Goal: Unclear

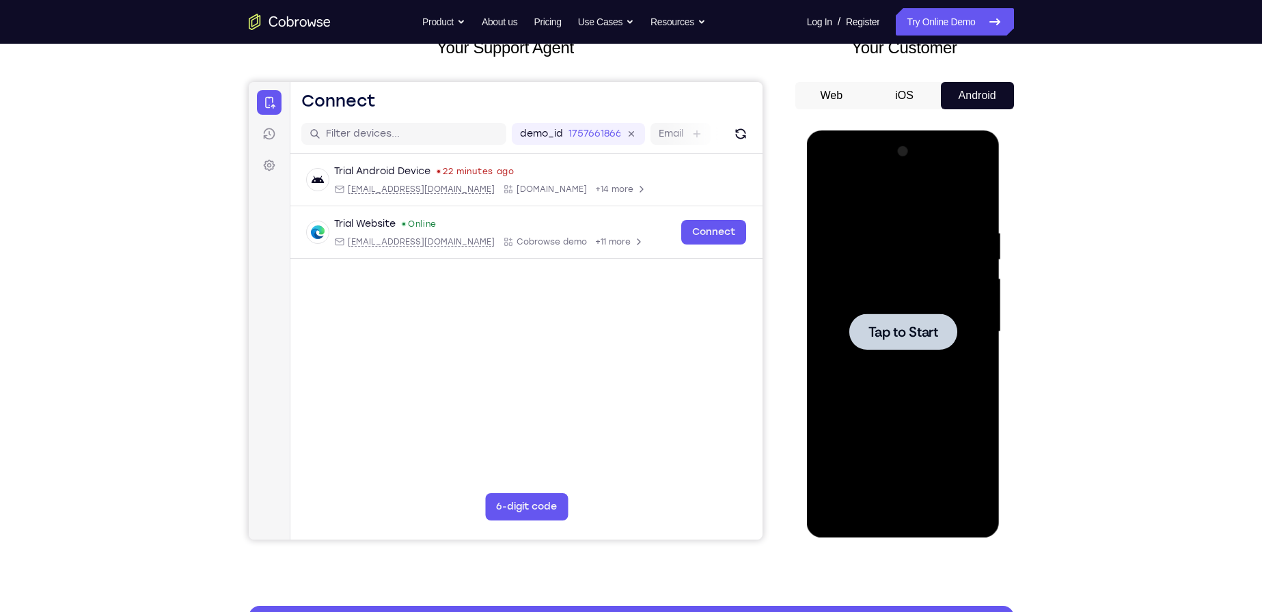
click at [909, 314] on div at bounding box center [903, 332] width 108 height 36
click at [903, 518] on div at bounding box center [903, 332] width 172 height 383
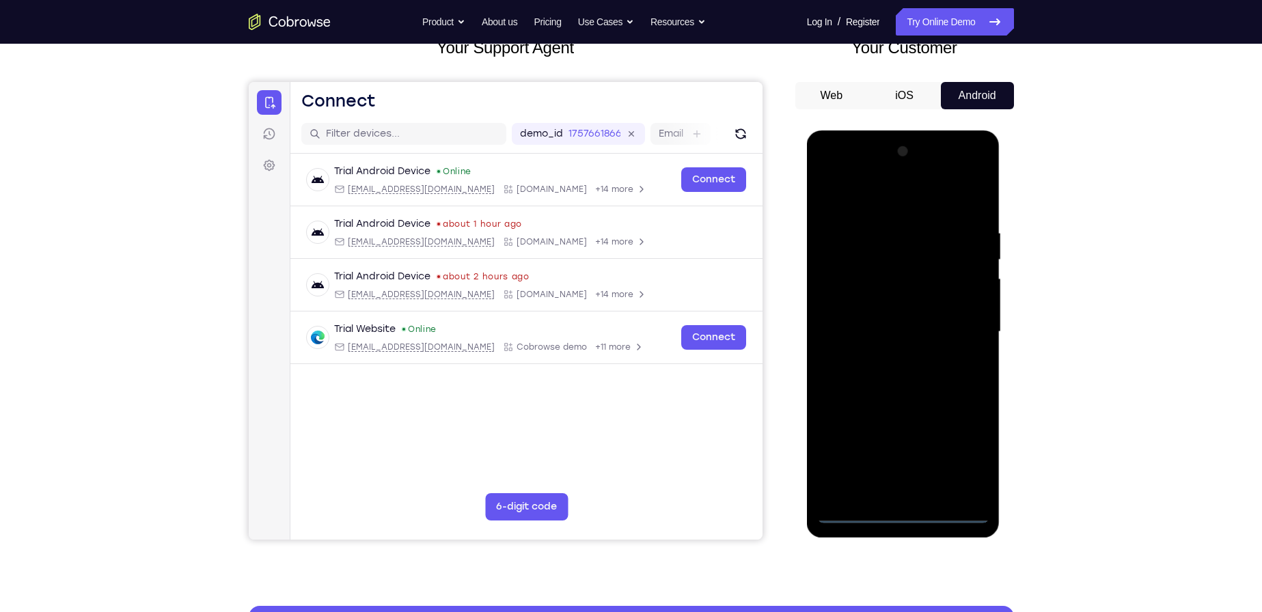
click at [958, 458] on div at bounding box center [903, 332] width 172 height 383
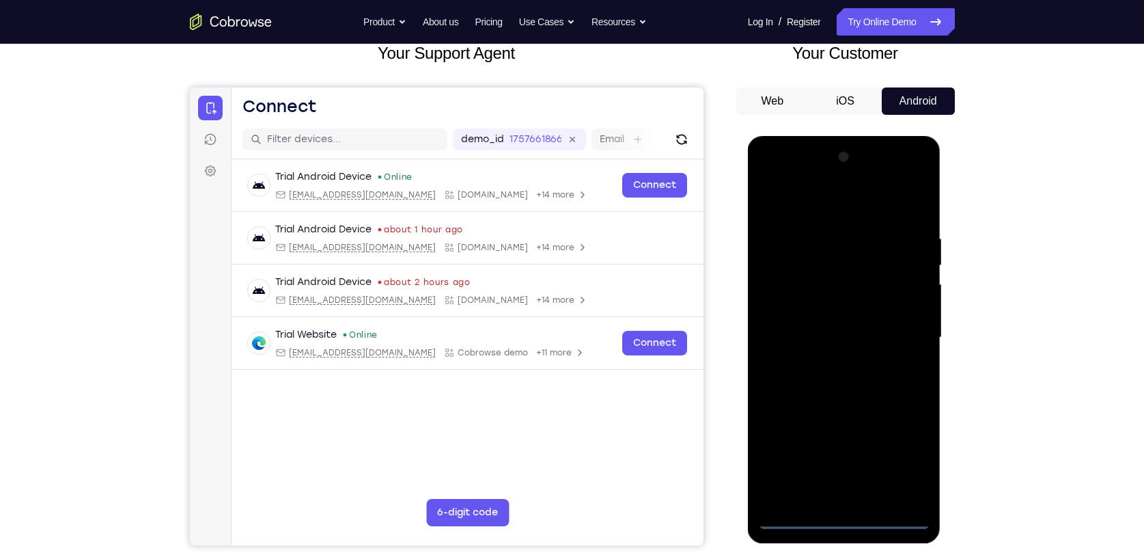
scroll to position [149, 0]
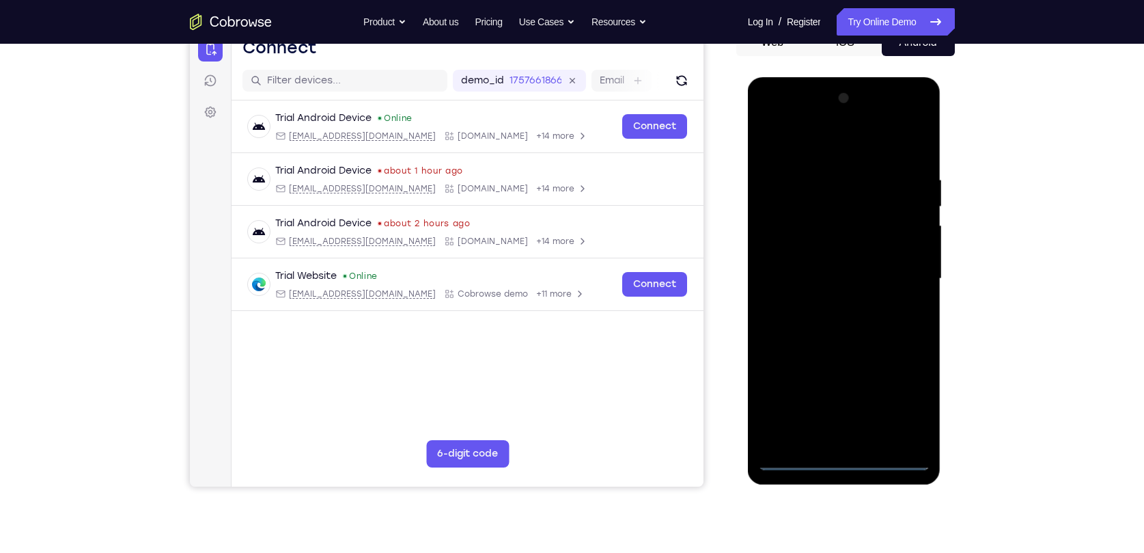
click at [808, 146] on div at bounding box center [844, 278] width 172 height 383
click at [899, 277] on div at bounding box center [844, 278] width 172 height 383
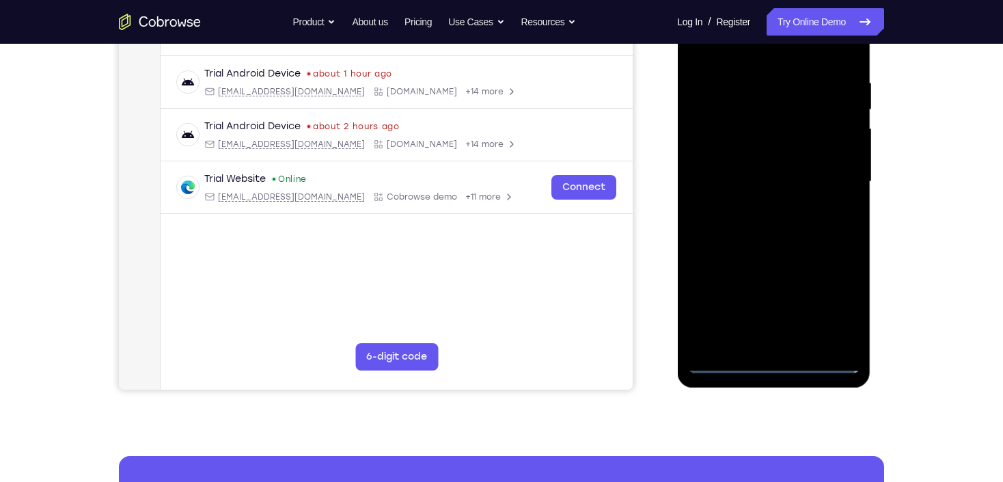
scroll to position [258, 0]
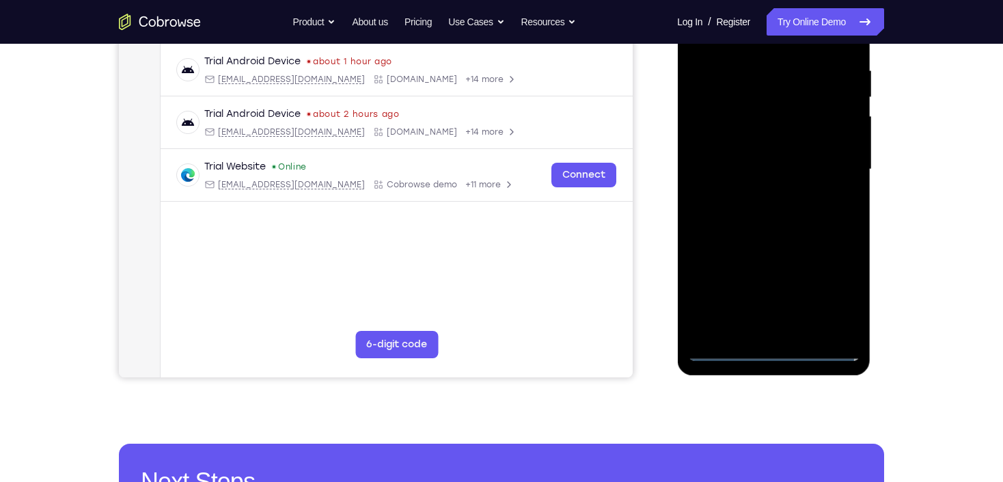
click at [760, 195] on div at bounding box center [773, 169] width 172 height 383
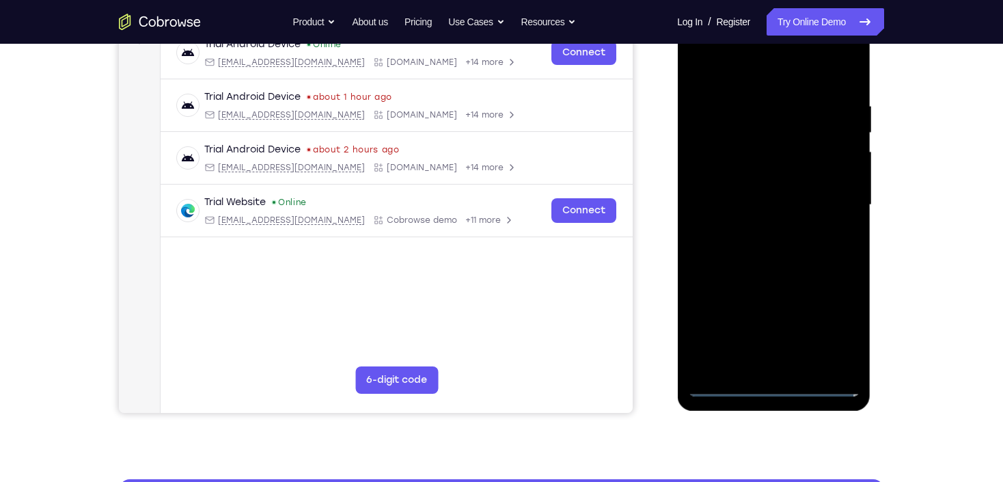
scroll to position [204, 0]
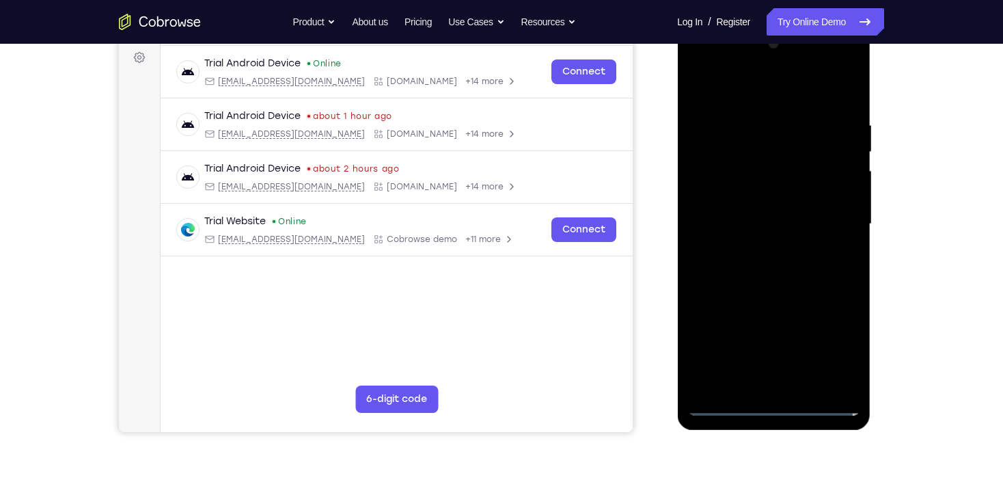
click at [775, 216] on div at bounding box center [773, 224] width 172 height 383
click at [767, 216] on div at bounding box center [773, 224] width 172 height 383
click at [750, 256] on div at bounding box center [773, 224] width 172 height 383
click at [763, 208] on div at bounding box center [773, 224] width 172 height 383
click at [798, 225] on div at bounding box center [773, 224] width 172 height 383
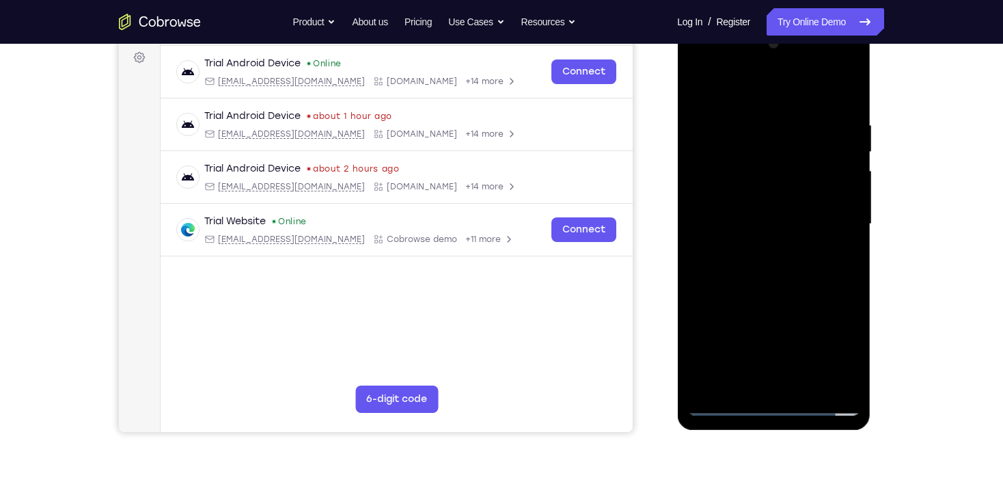
click at [769, 284] on div at bounding box center [773, 224] width 172 height 383
drag, startPoint x: 767, startPoint y: 95, endPoint x: 776, endPoint y: 68, distance: 28.5
click at [776, 68] on div at bounding box center [773, 224] width 172 height 383
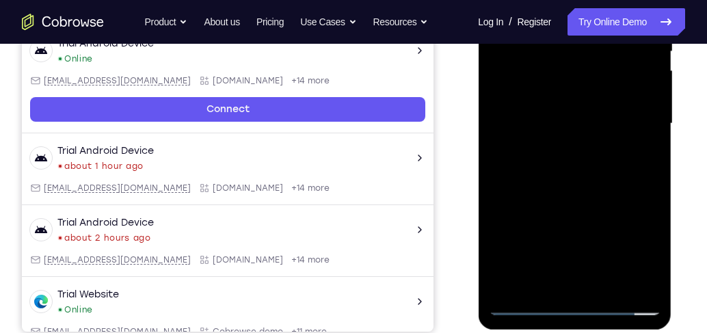
scroll to position [321, 0]
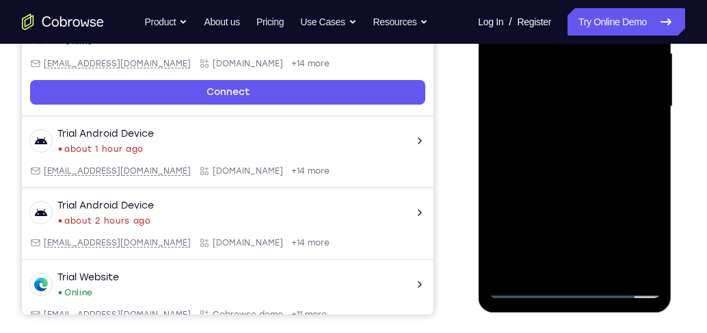
click at [650, 163] on div at bounding box center [574, 106] width 172 height 383
click at [610, 266] on div at bounding box center [574, 106] width 172 height 383
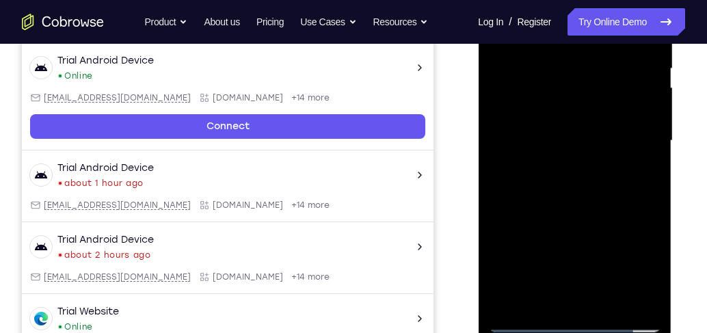
scroll to position [204, 0]
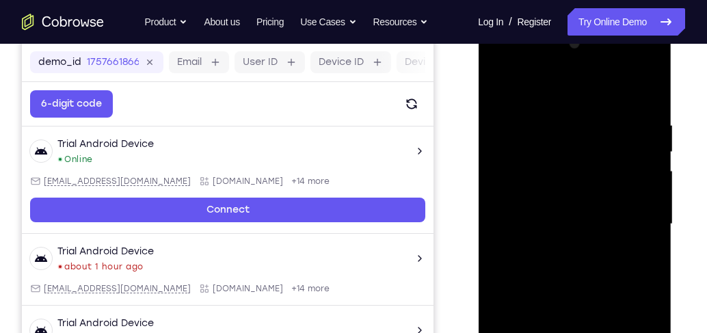
click at [566, 297] on div at bounding box center [574, 224] width 172 height 383
click at [603, 236] on div at bounding box center [574, 224] width 172 height 383
click at [501, 91] on div at bounding box center [574, 224] width 172 height 383
click at [573, 200] on div at bounding box center [574, 224] width 172 height 383
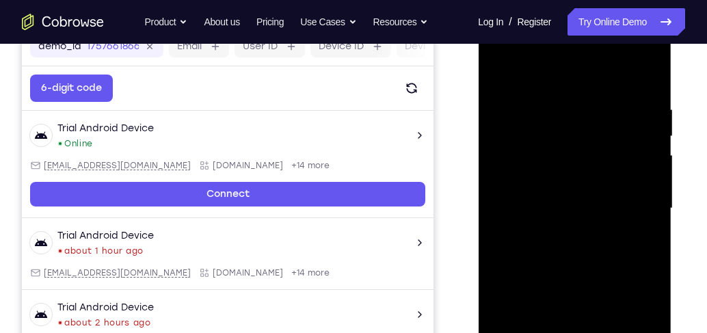
scroll to position [126, 0]
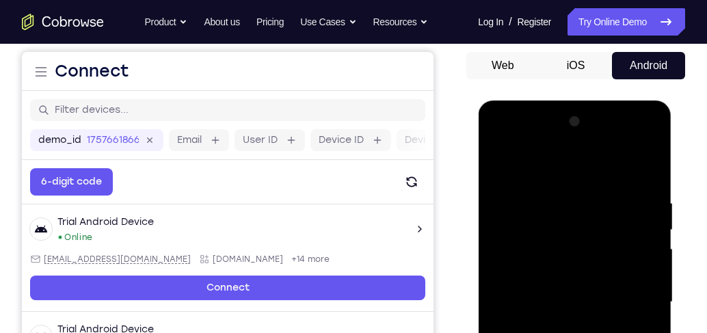
click at [498, 165] on div at bounding box center [574, 302] width 172 height 383
click at [551, 185] on div at bounding box center [574, 302] width 172 height 383
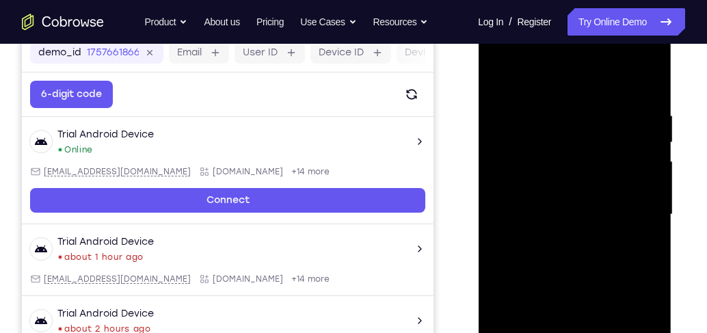
scroll to position [282, 0]
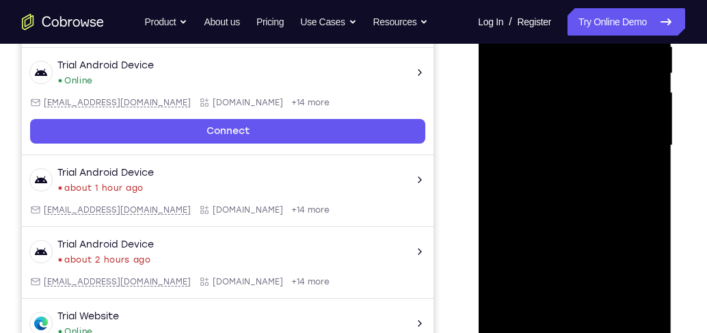
click at [626, 300] on div at bounding box center [574, 145] width 172 height 383
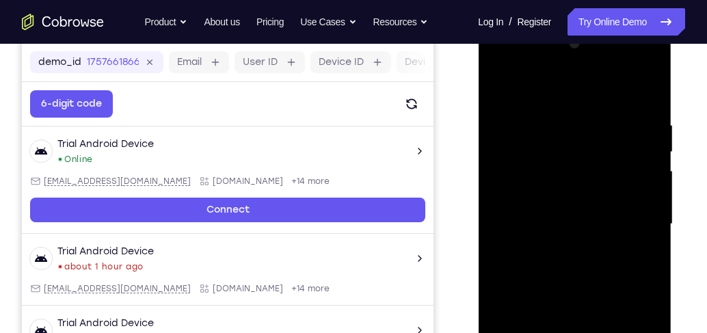
scroll to position [321, 0]
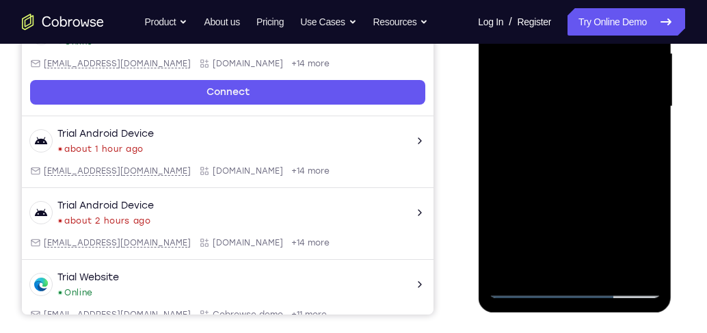
click at [625, 264] on div at bounding box center [574, 106] width 172 height 383
click at [568, 258] on div at bounding box center [574, 106] width 172 height 383
click at [527, 286] on div at bounding box center [574, 106] width 172 height 383
click at [641, 262] on div at bounding box center [574, 106] width 172 height 383
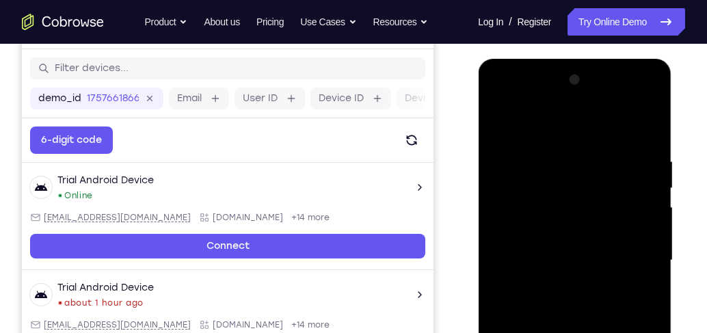
scroll to position [165, 0]
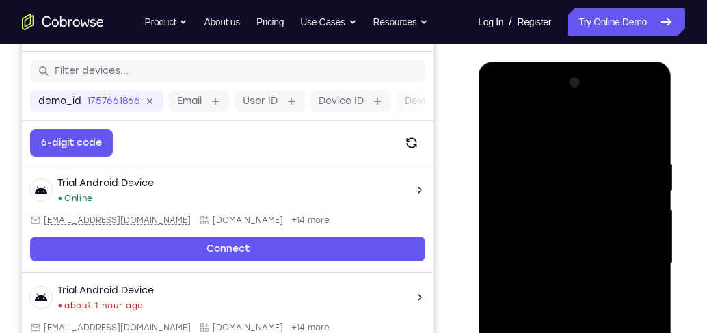
click at [532, 134] on div at bounding box center [574, 263] width 172 height 383
click at [609, 175] on div at bounding box center [574, 263] width 172 height 383
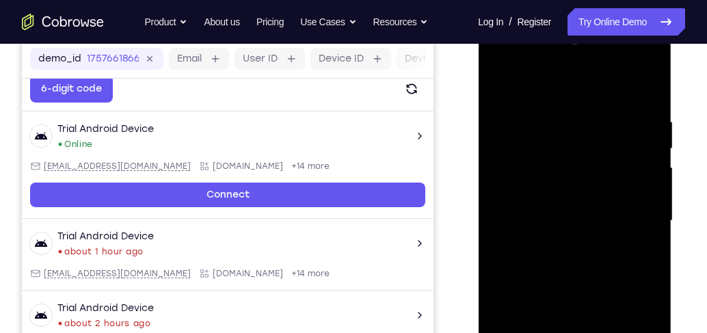
scroll to position [204, 0]
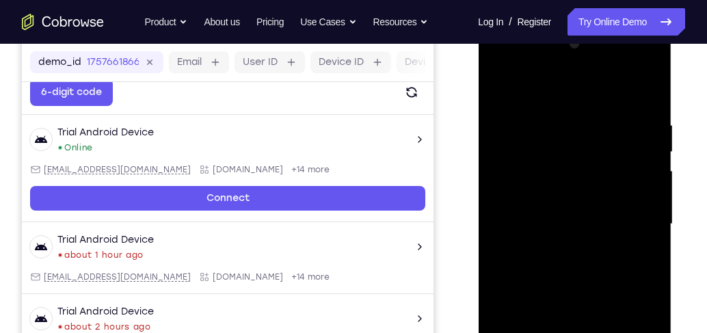
click at [500, 89] on div at bounding box center [574, 224] width 172 height 383
click at [504, 85] on div at bounding box center [574, 224] width 172 height 383
click at [548, 118] on div at bounding box center [574, 224] width 172 height 383
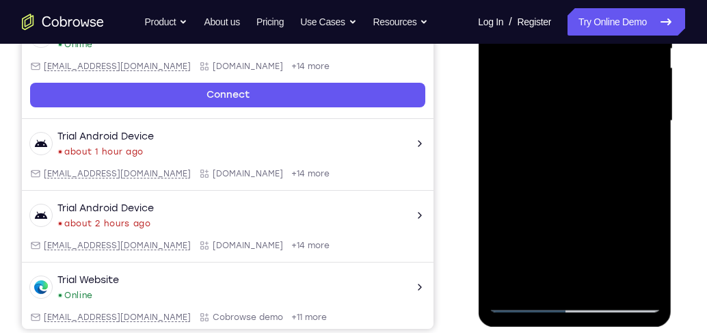
scroll to position [321, 0]
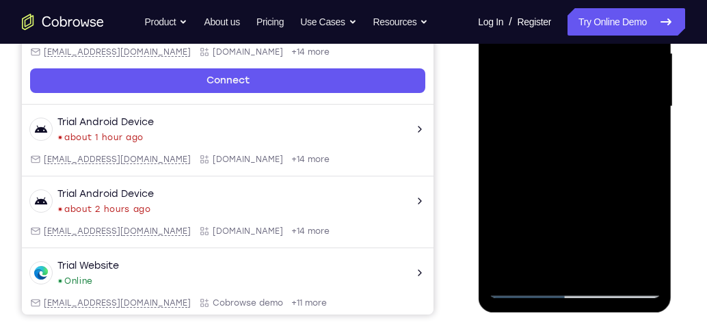
click at [553, 262] on div at bounding box center [574, 106] width 172 height 383
click at [525, 286] on div at bounding box center [574, 106] width 172 height 383
click at [641, 263] on div at bounding box center [574, 106] width 172 height 383
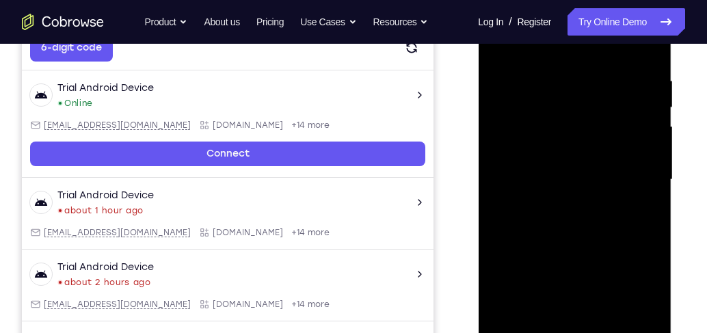
scroll to position [165, 0]
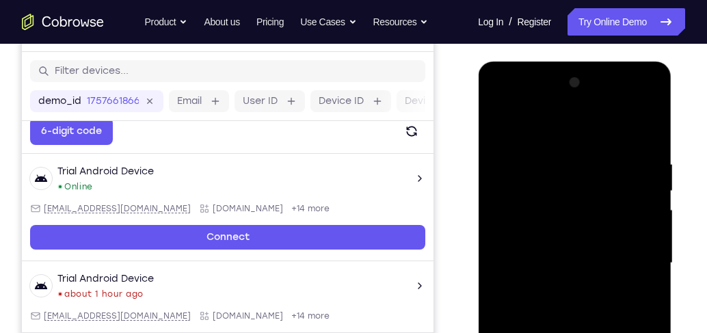
click at [646, 129] on div at bounding box center [574, 263] width 172 height 383
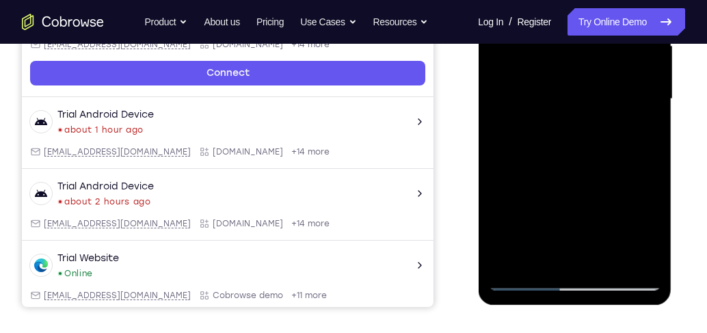
scroll to position [399, 0]
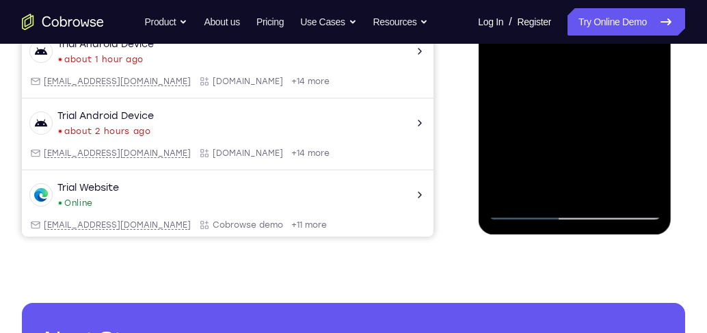
click at [608, 189] on div at bounding box center [574, 28] width 172 height 383
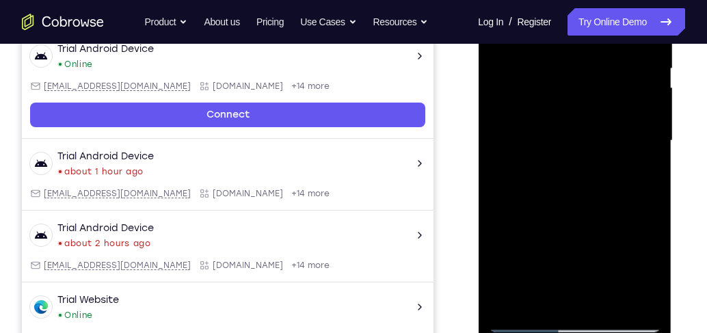
scroll to position [282, 0]
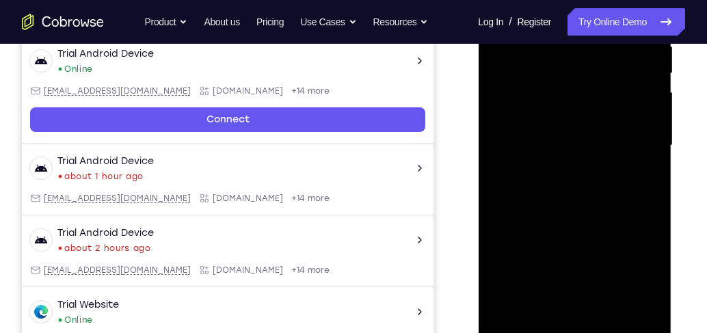
drag, startPoint x: 564, startPoint y: 140, endPoint x: 563, endPoint y: 322, distance: 181.8
click at [563, 322] on div at bounding box center [574, 145] width 172 height 383
click at [563, 301] on div at bounding box center [574, 145] width 172 height 383
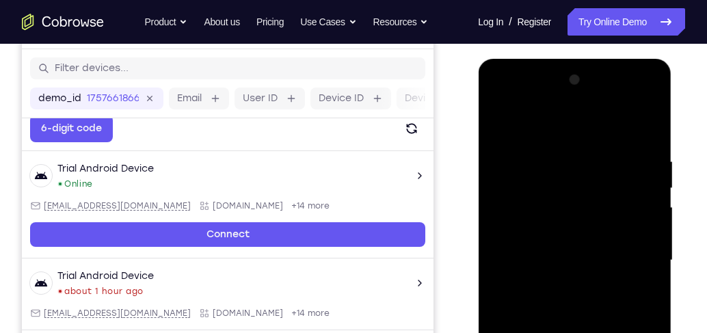
scroll to position [165, 0]
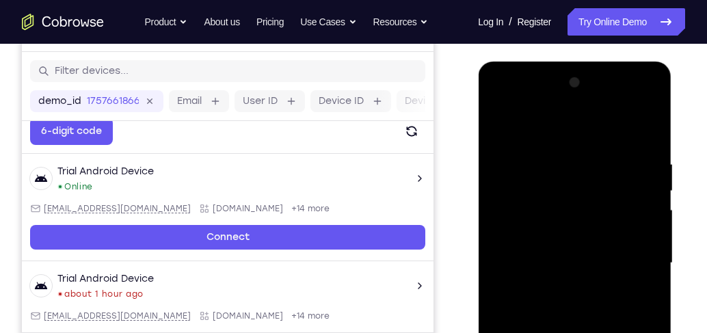
click at [499, 127] on div at bounding box center [574, 263] width 172 height 383
